Goal: Transaction & Acquisition: Purchase product/service

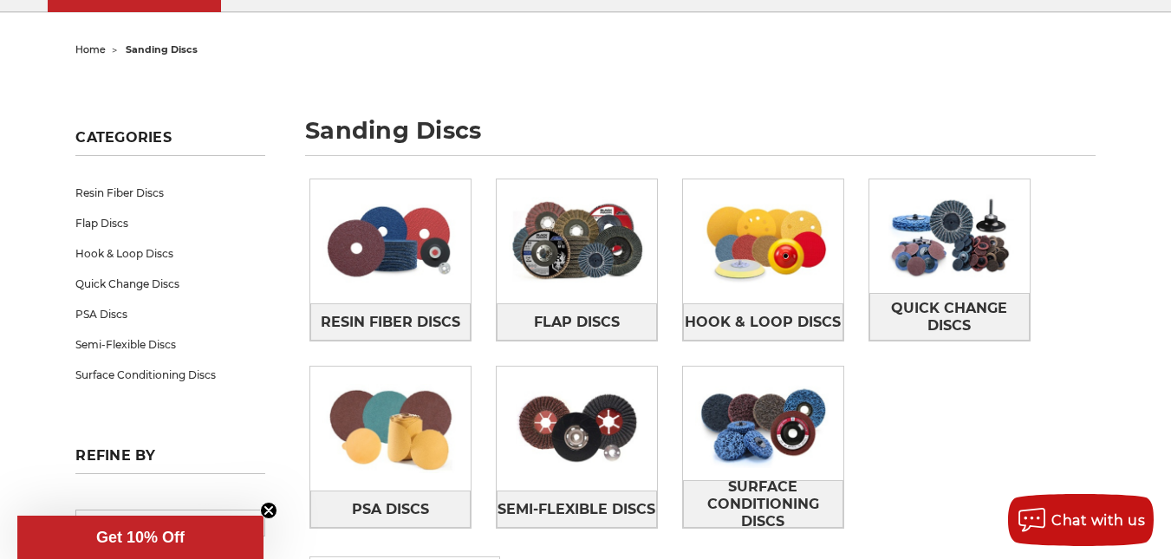
scroll to position [173, 0]
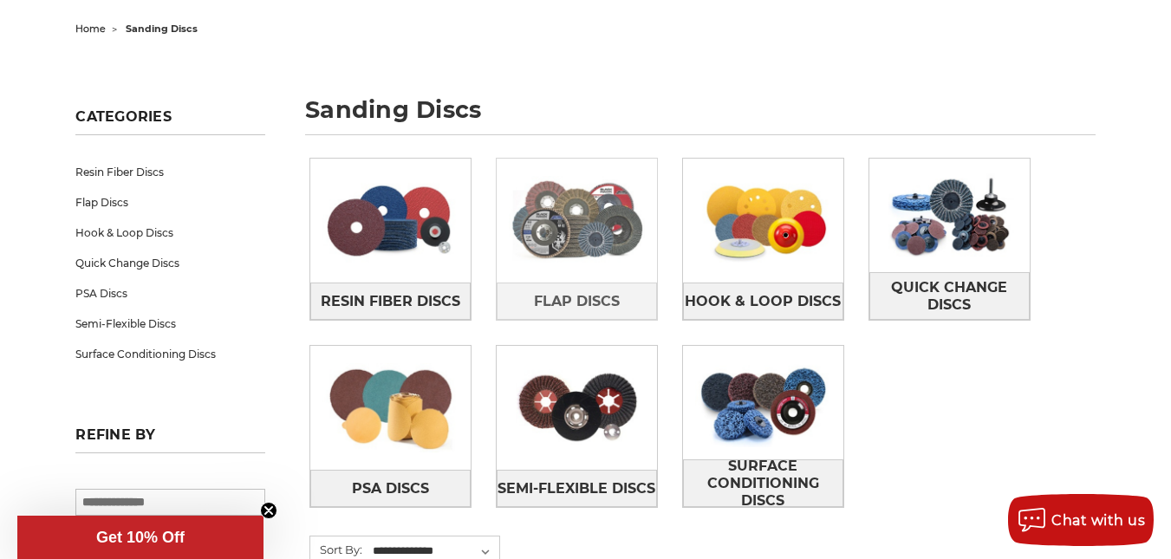
click at [545, 279] on link at bounding box center [577, 221] width 160 height 124
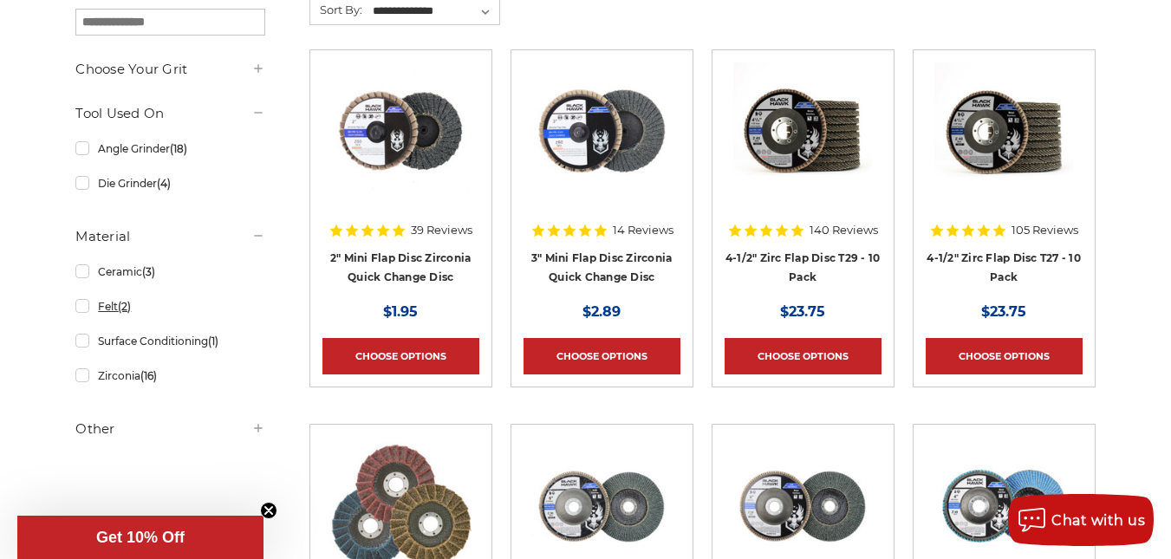
scroll to position [347, 0]
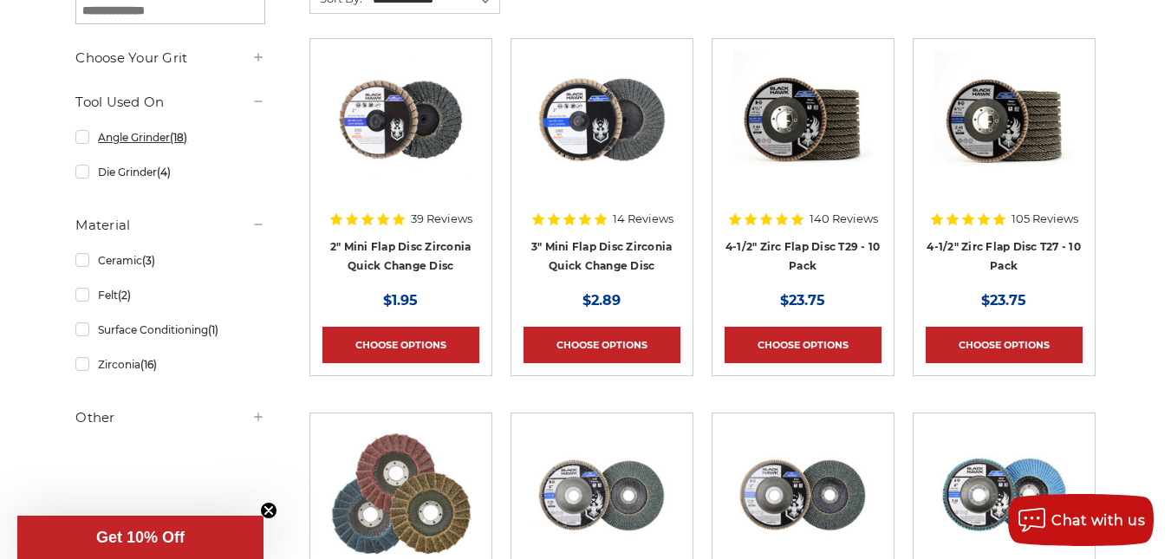
click at [85, 138] on link "Angle Grinder (18)" at bounding box center [169, 137] width 189 height 30
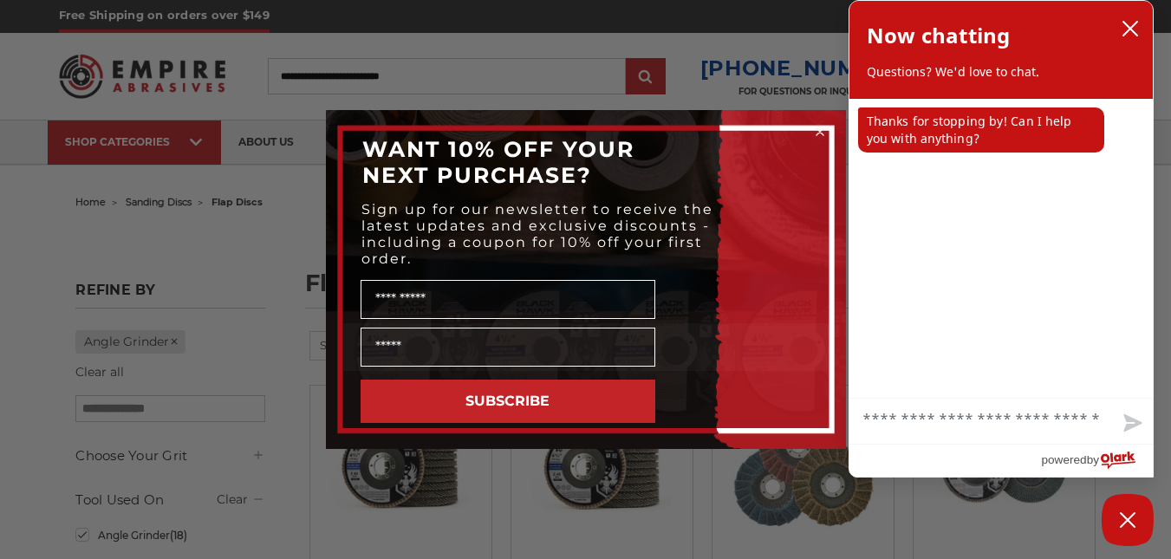
click at [819, 131] on icon "Close dialog" at bounding box center [820, 131] width 7 height 7
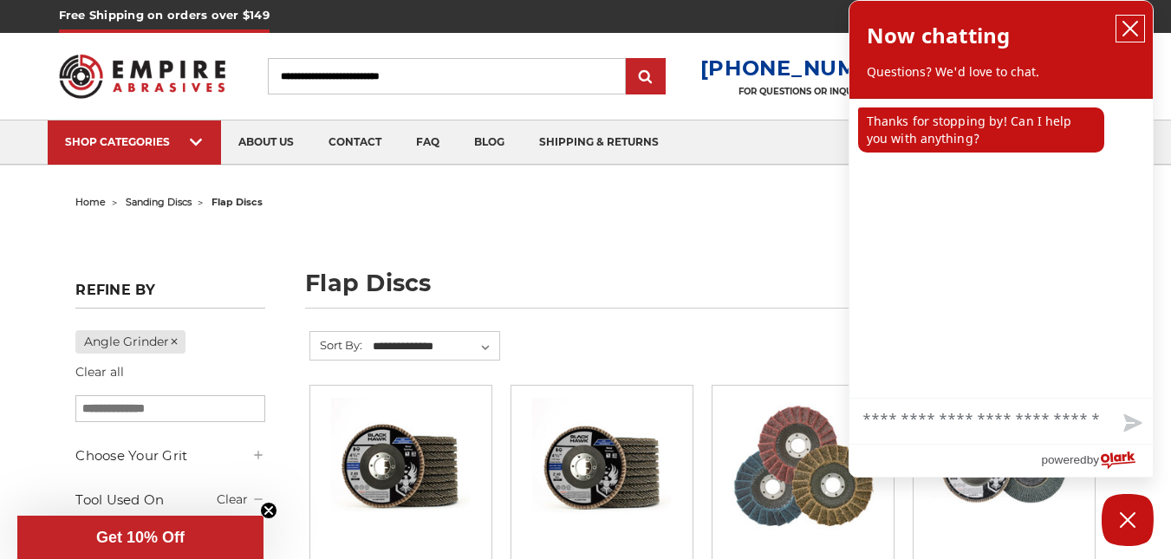
click at [1133, 25] on icon "close chatbox" at bounding box center [1131, 29] width 14 height 14
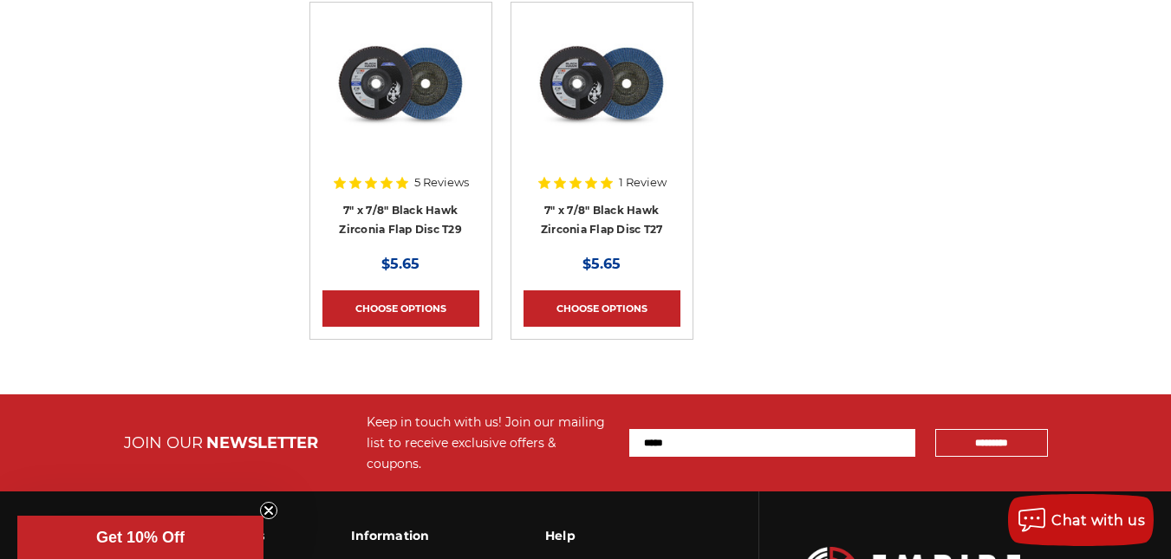
scroll to position [1908, 0]
